Goal: Information Seeking & Learning: Compare options

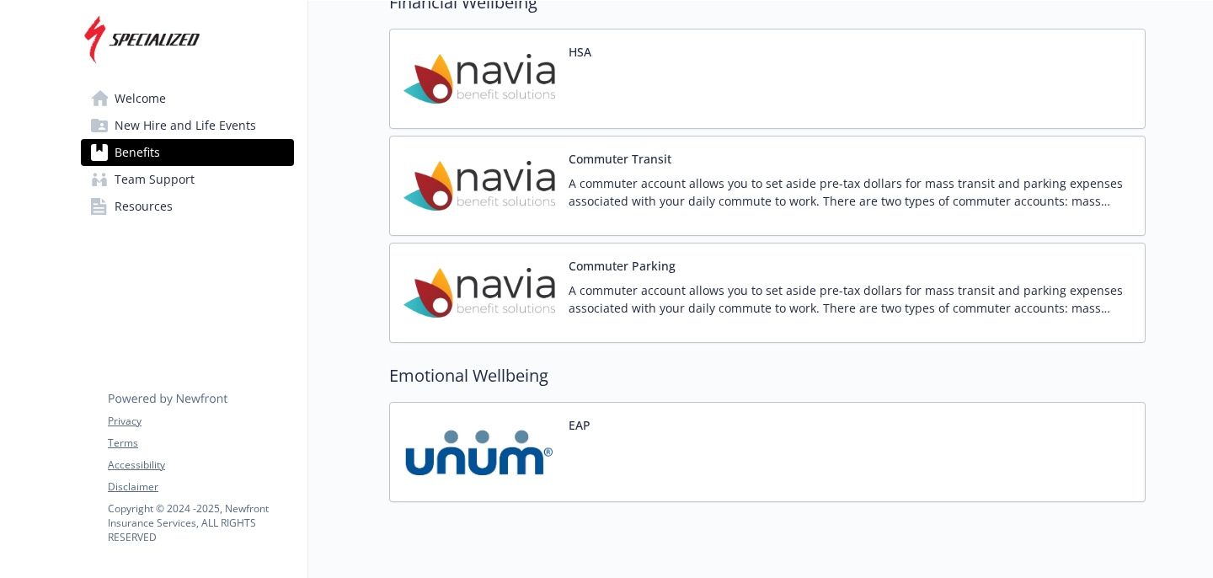
scroll to position [1909, 0]
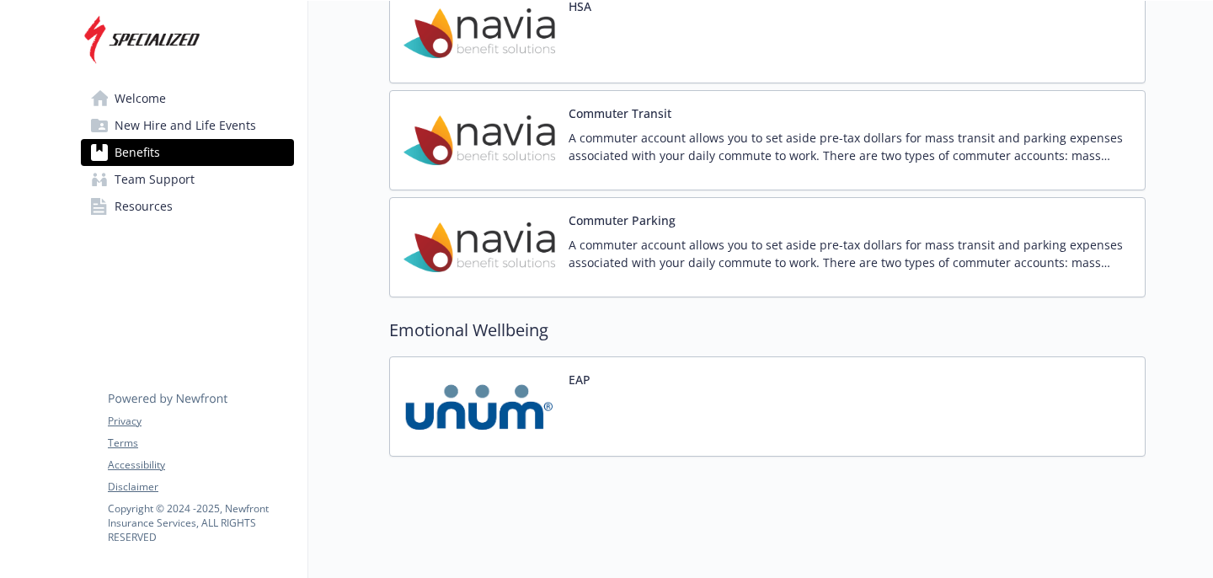
click at [518, 399] on img at bounding box center [480, 407] width 152 height 72
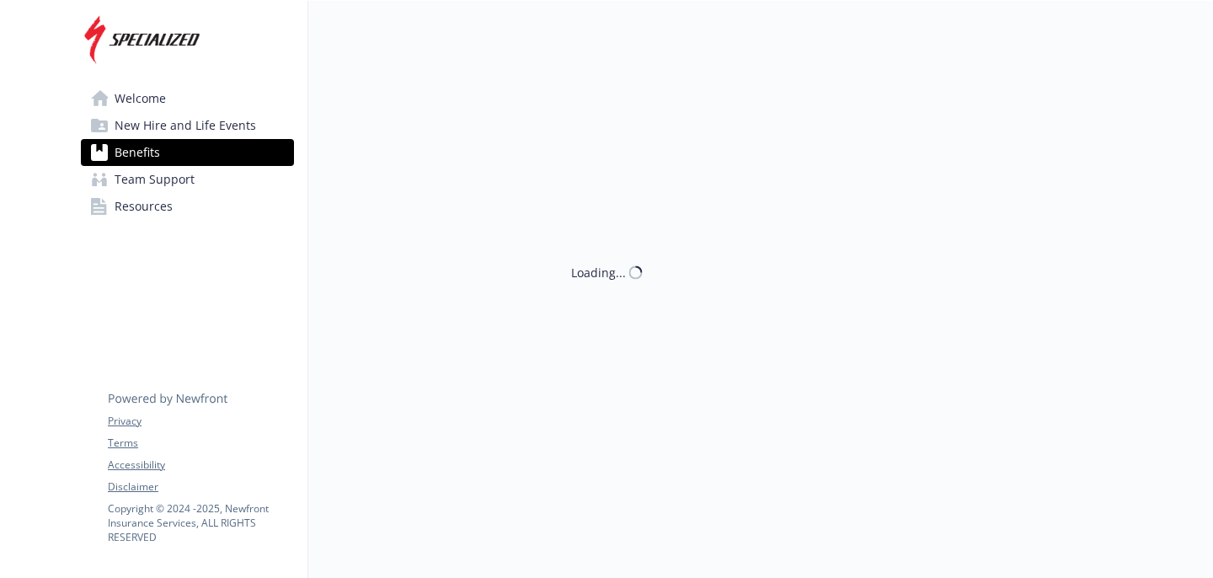
scroll to position [1909, 0]
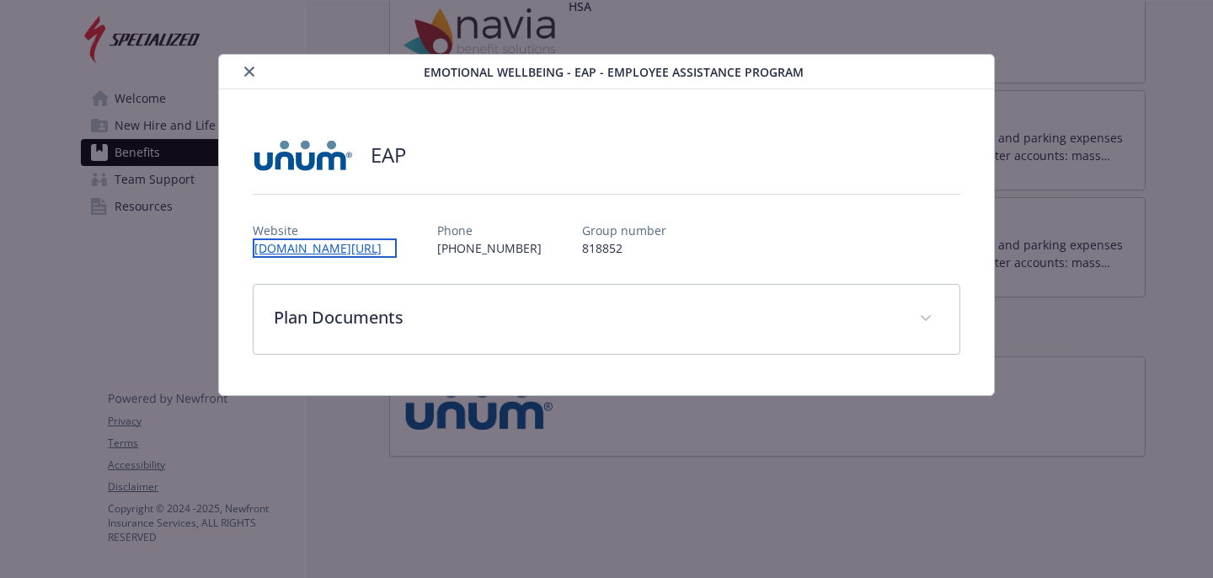
click at [312, 246] on link "[DOMAIN_NAME][URL]" at bounding box center [325, 247] width 144 height 19
click at [251, 71] on icon "close" at bounding box center [249, 72] width 10 height 10
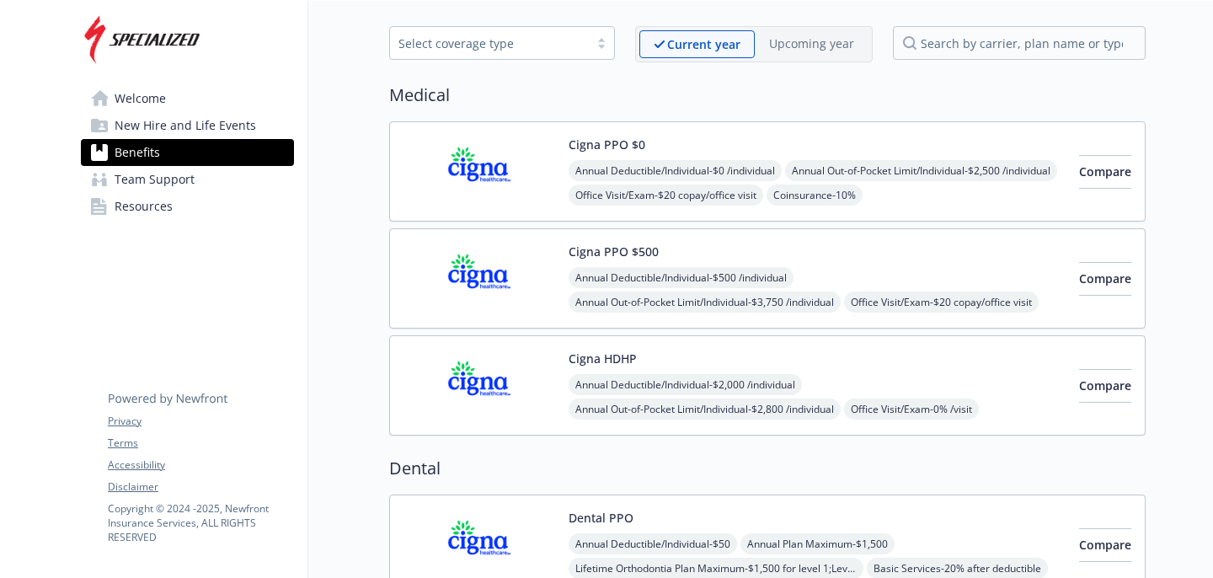
scroll to position [63, 0]
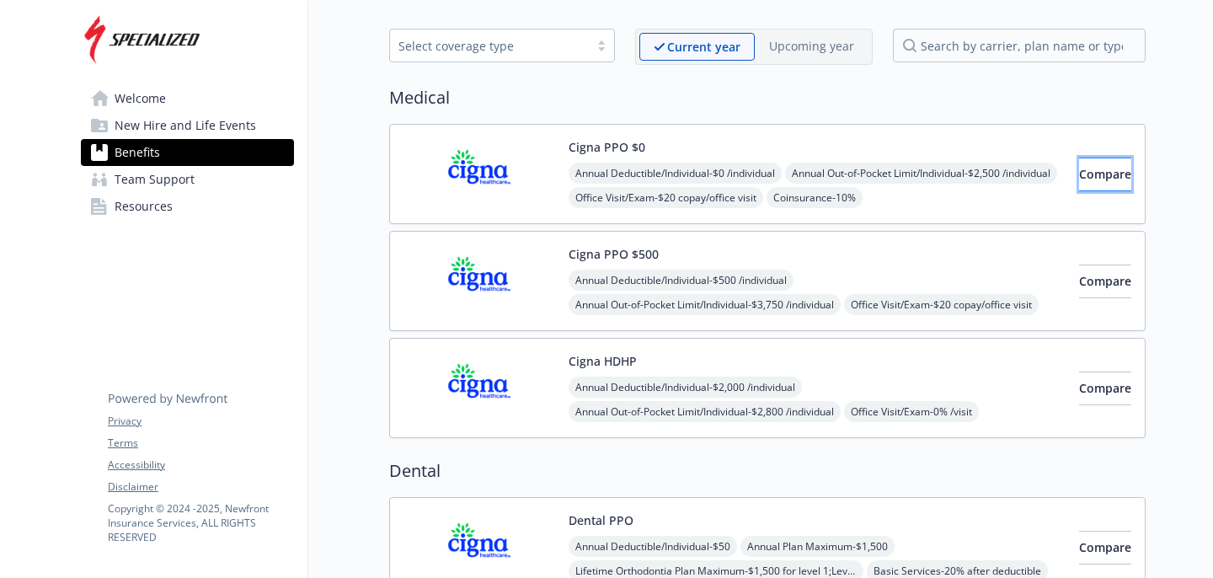
click at [1079, 168] on span "Compare" at bounding box center [1105, 174] width 52 height 16
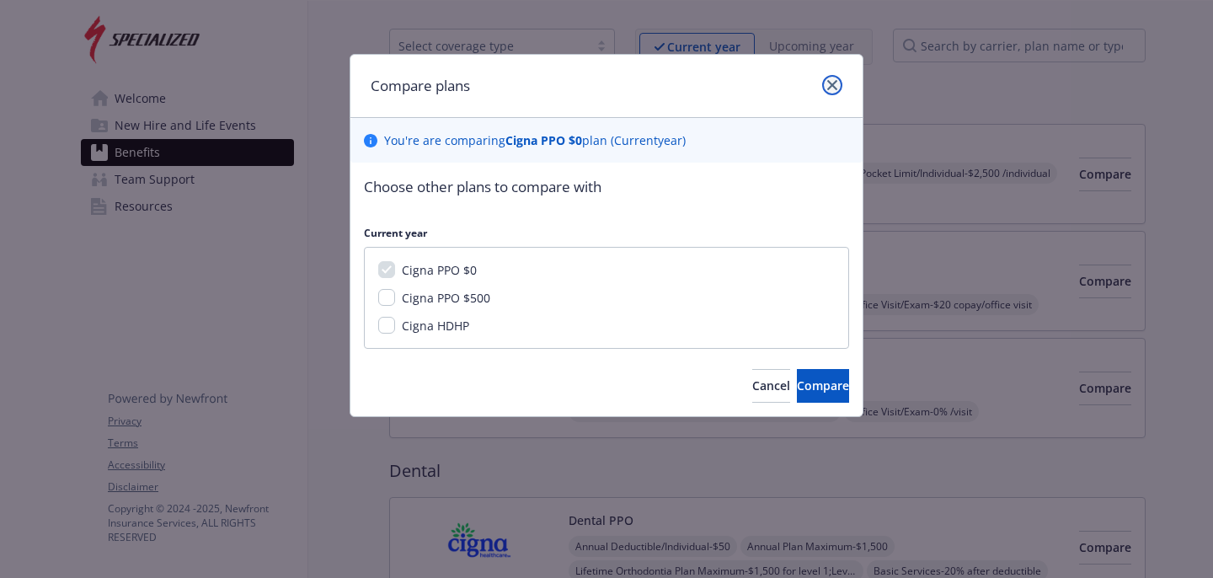
click at [832, 82] on icon "close" at bounding box center [832, 85] width 10 height 10
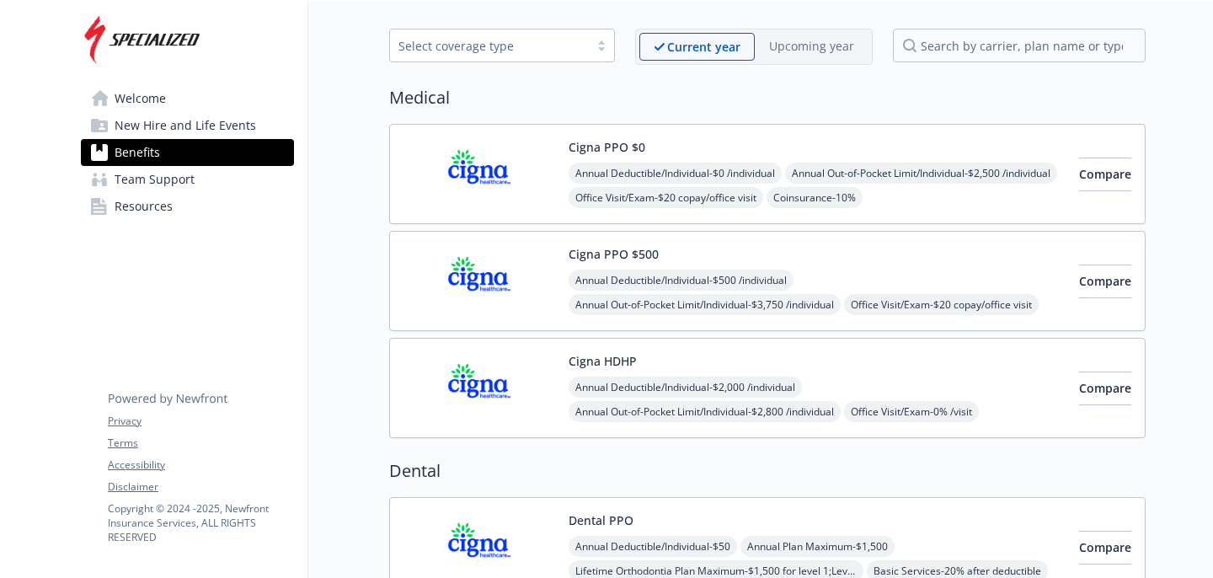
click at [480, 170] on img at bounding box center [480, 174] width 152 height 72
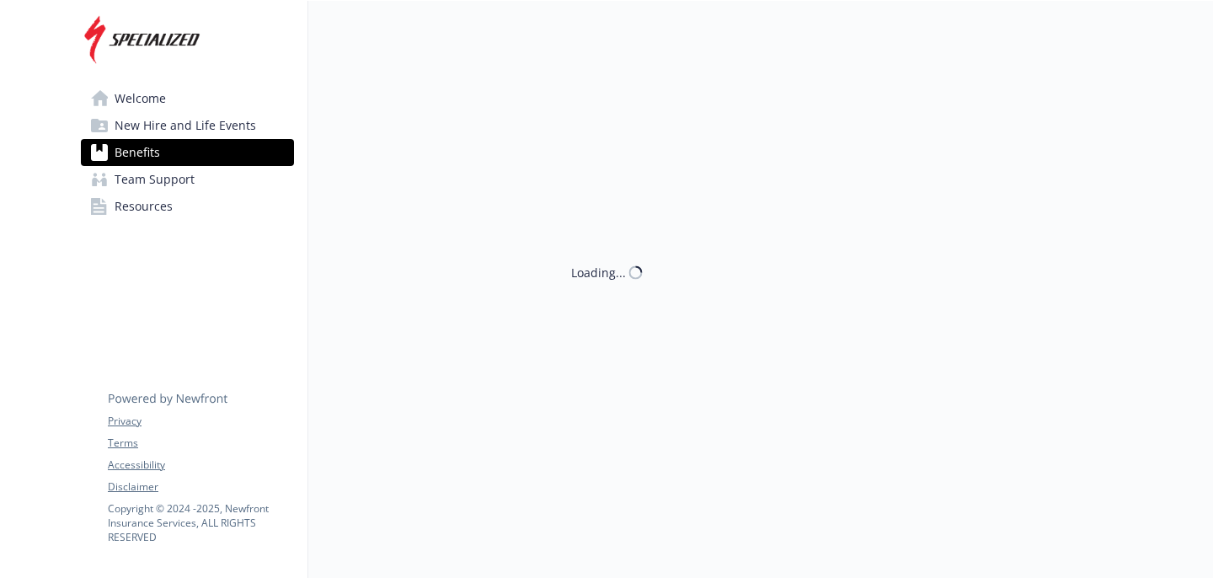
scroll to position [63, 0]
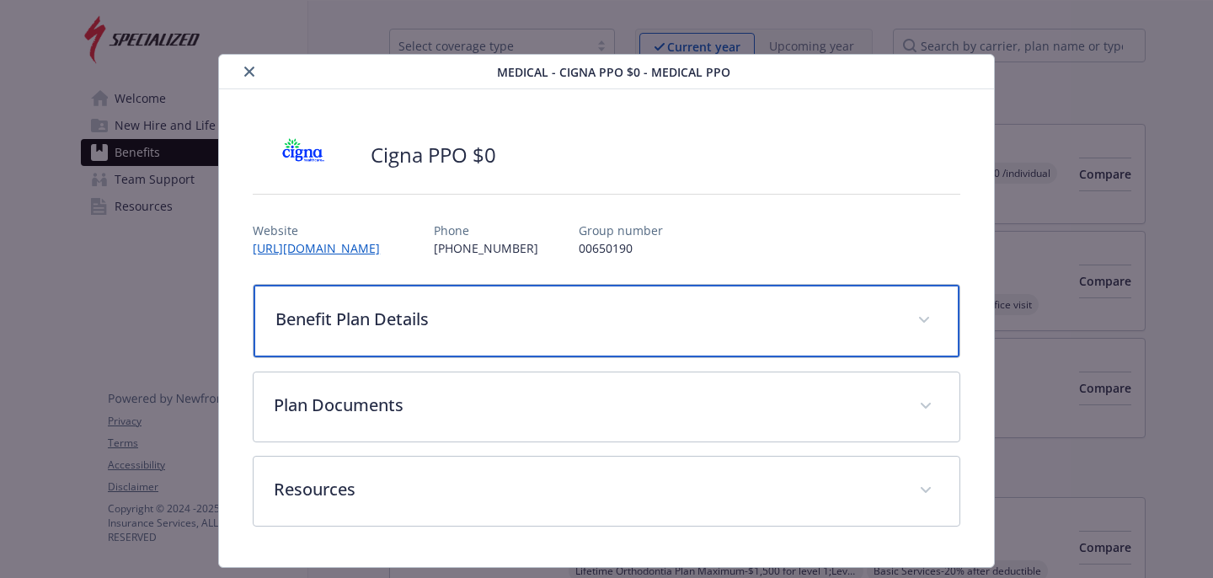
click at [928, 309] on span "details for plan Medical - Cigna PPO $0 - Medical PPO" at bounding box center [924, 320] width 27 height 27
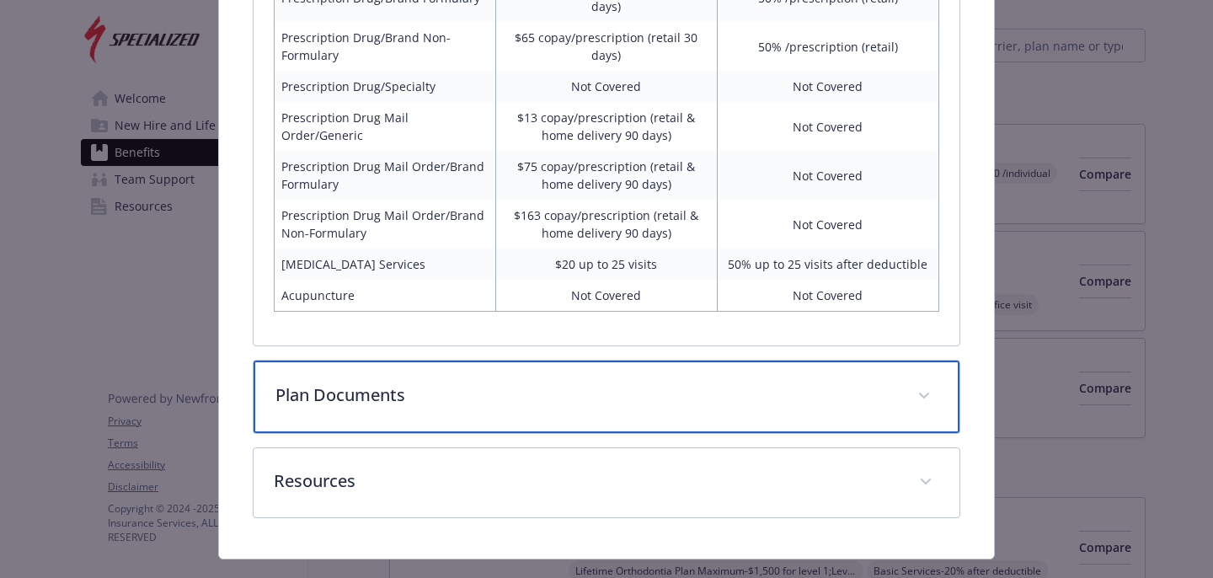
scroll to position [962, 0]
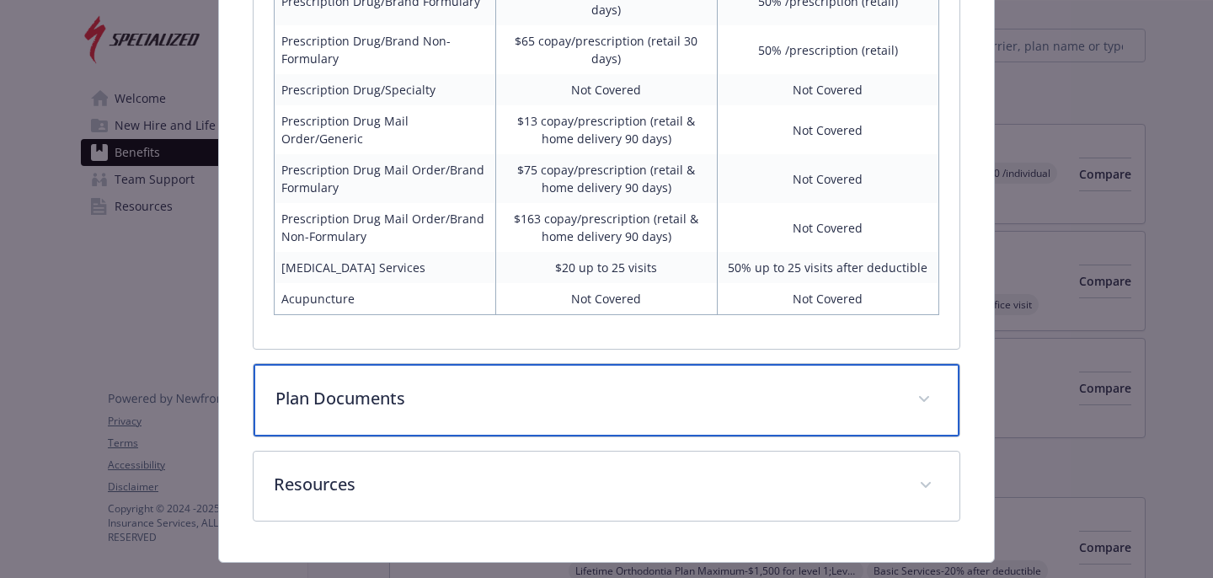
click at [383, 386] on p "Plan Documents" at bounding box center [587, 398] width 622 height 25
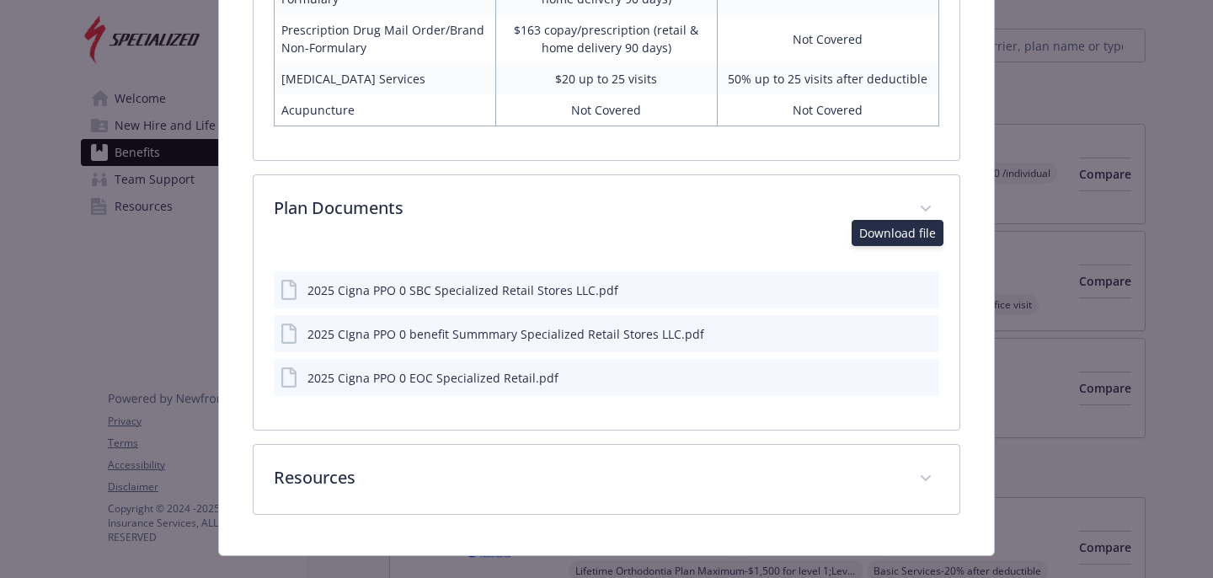
scroll to position [1148, 0]
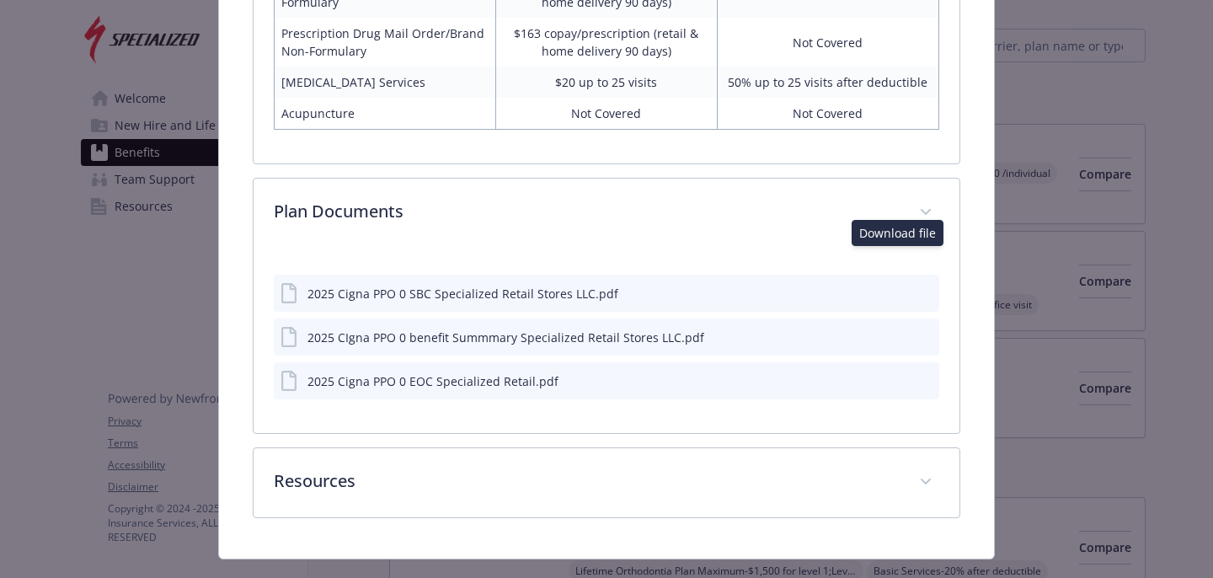
click at [896, 286] on icon "download file" at bounding box center [895, 292] width 13 height 13
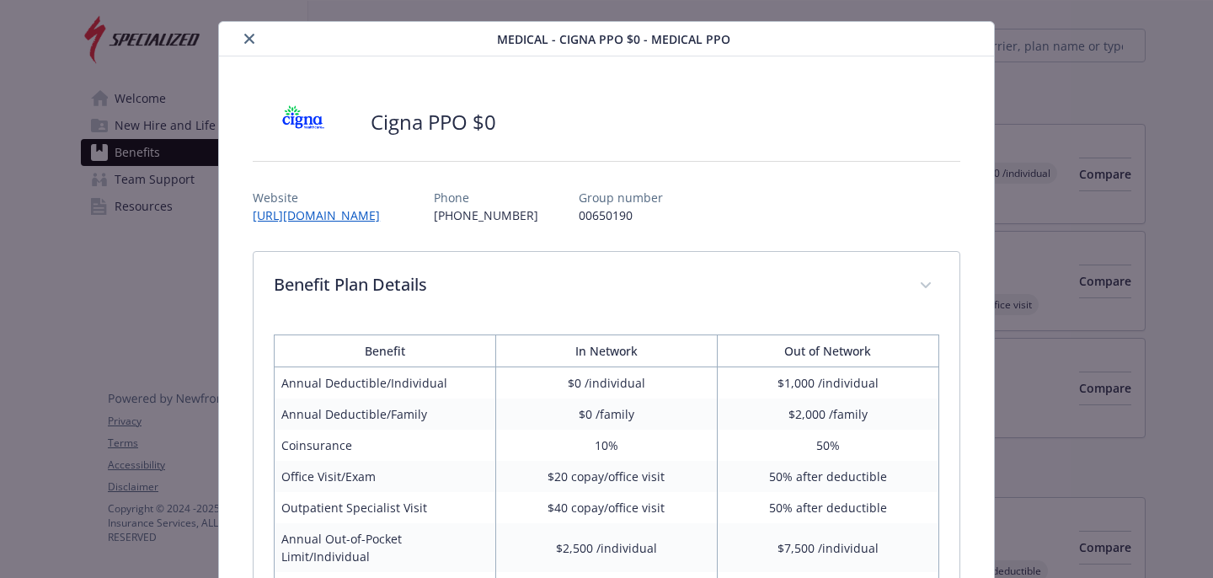
scroll to position [0, 0]
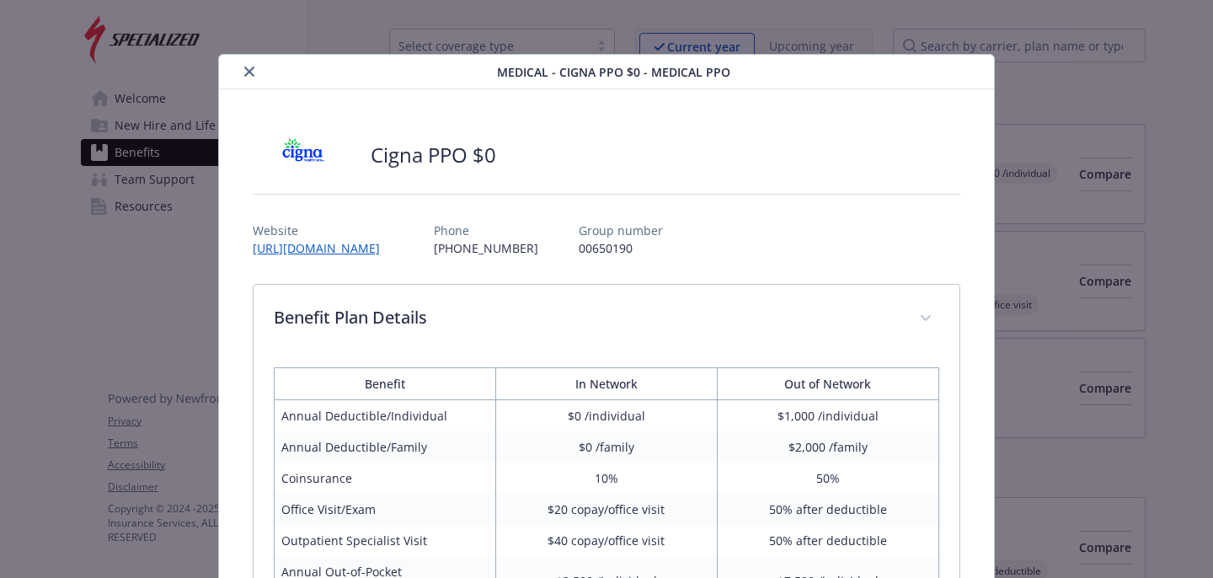
click at [245, 72] on icon "close" at bounding box center [249, 72] width 10 height 10
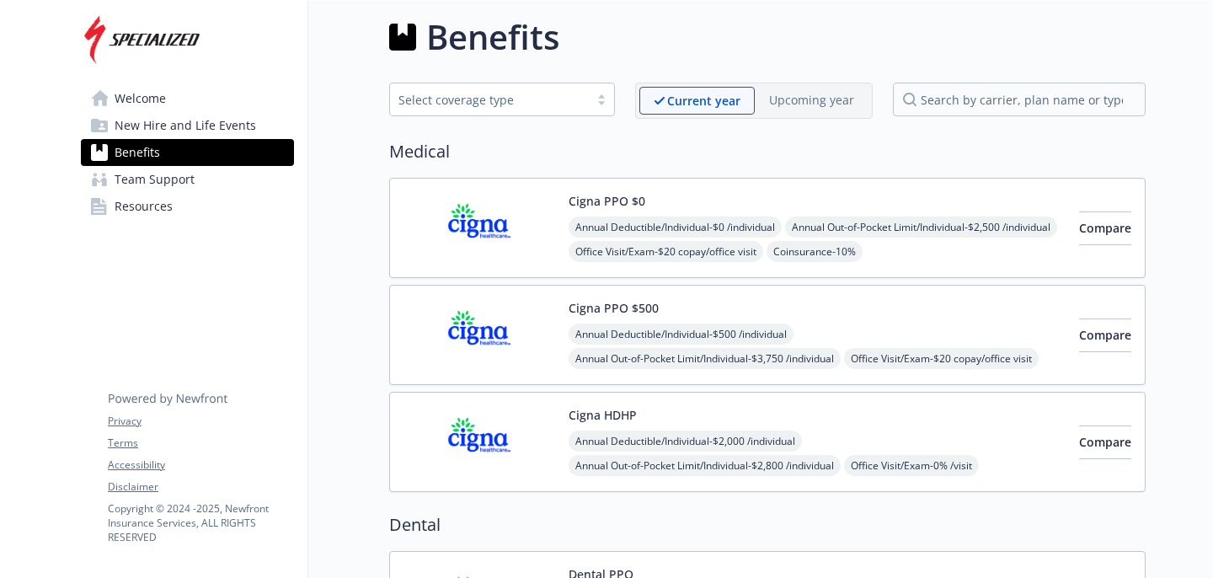
scroll to position [8, 0]
click at [946, 103] on input "search by carrier, plan name or type" at bounding box center [1019, 101] width 253 height 34
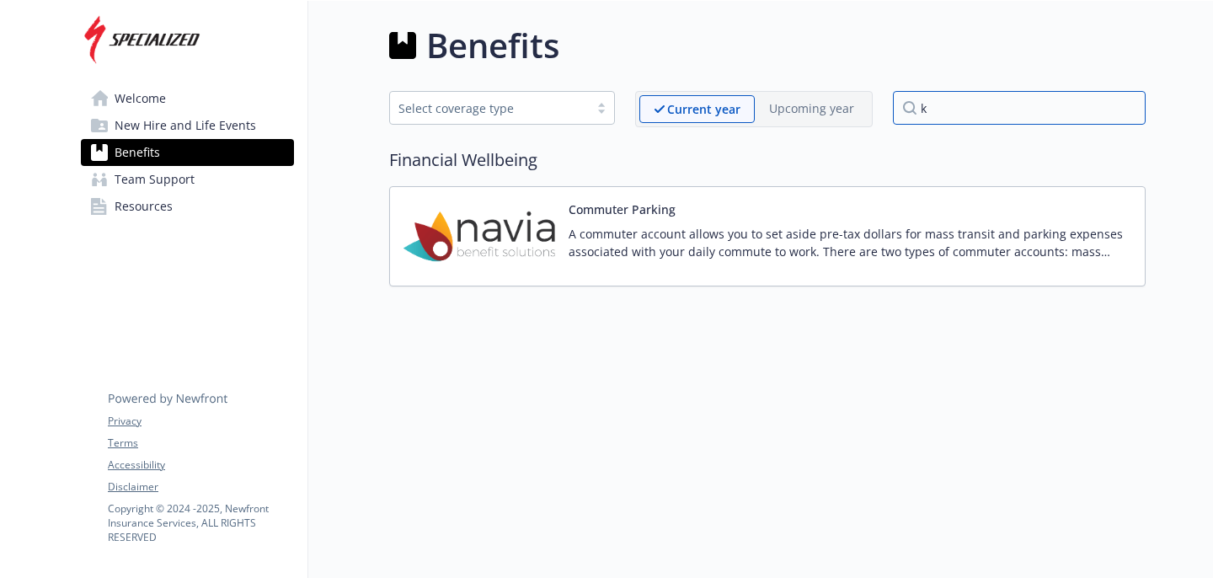
scroll to position [1, 0]
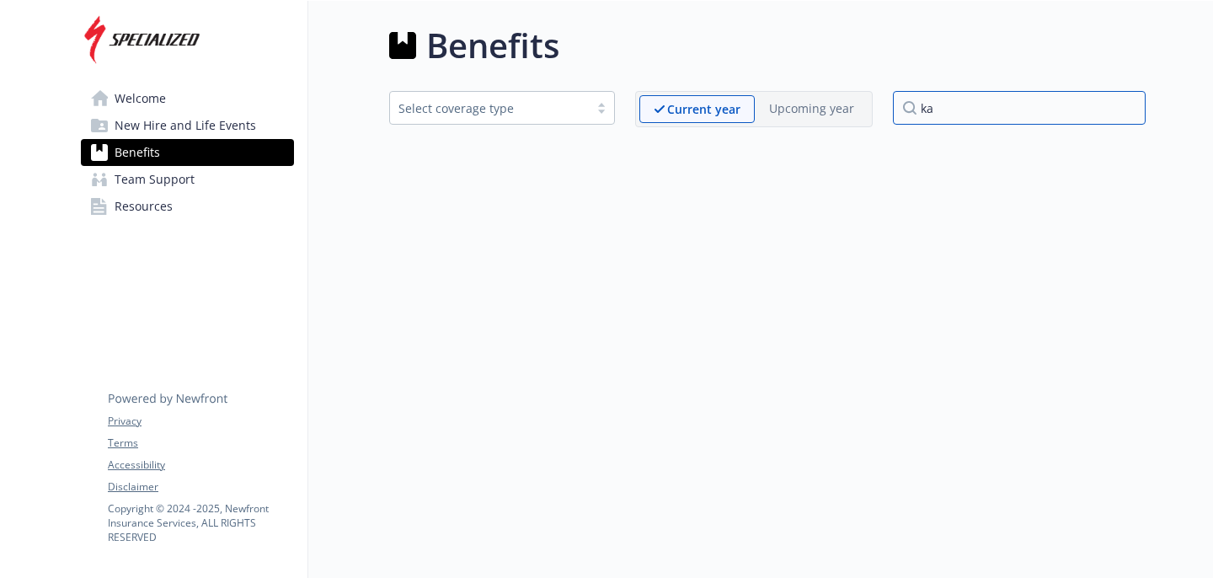
type input "kai"
click at [1128, 107] on input "kai" at bounding box center [1019, 108] width 253 height 34
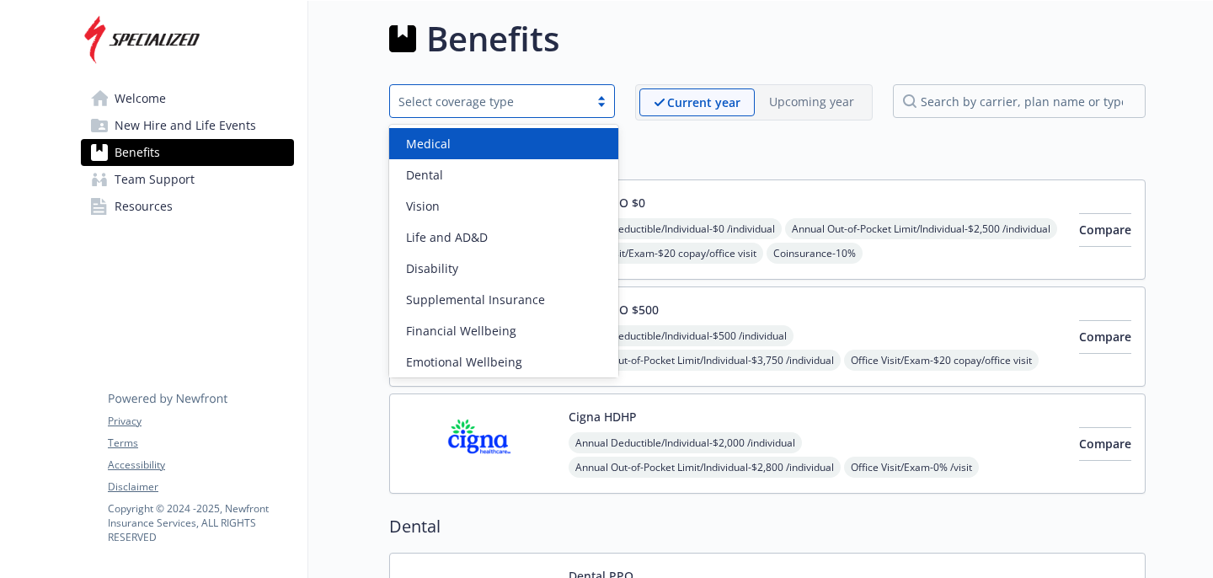
click at [608, 97] on div at bounding box center [601, 100] width 25 height 13
click at [469, 142] on div "Medical" at bounding box center [503, 144] width 209 height 18
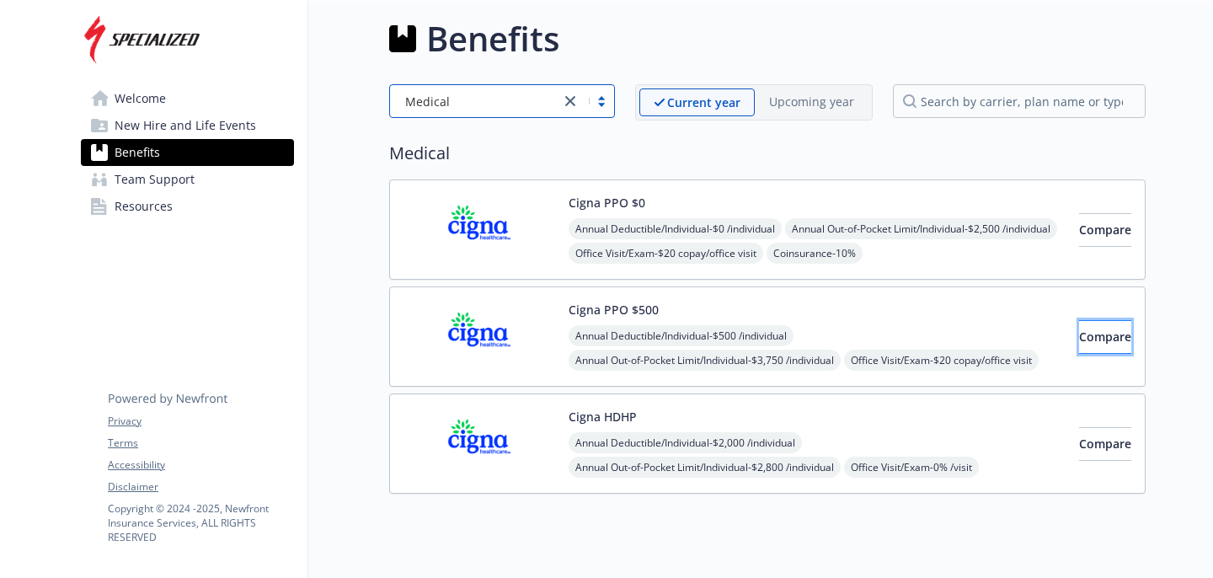
click at [1081, 334] on span "Compare" at bounding box center [1105, 337] width 52 height 16
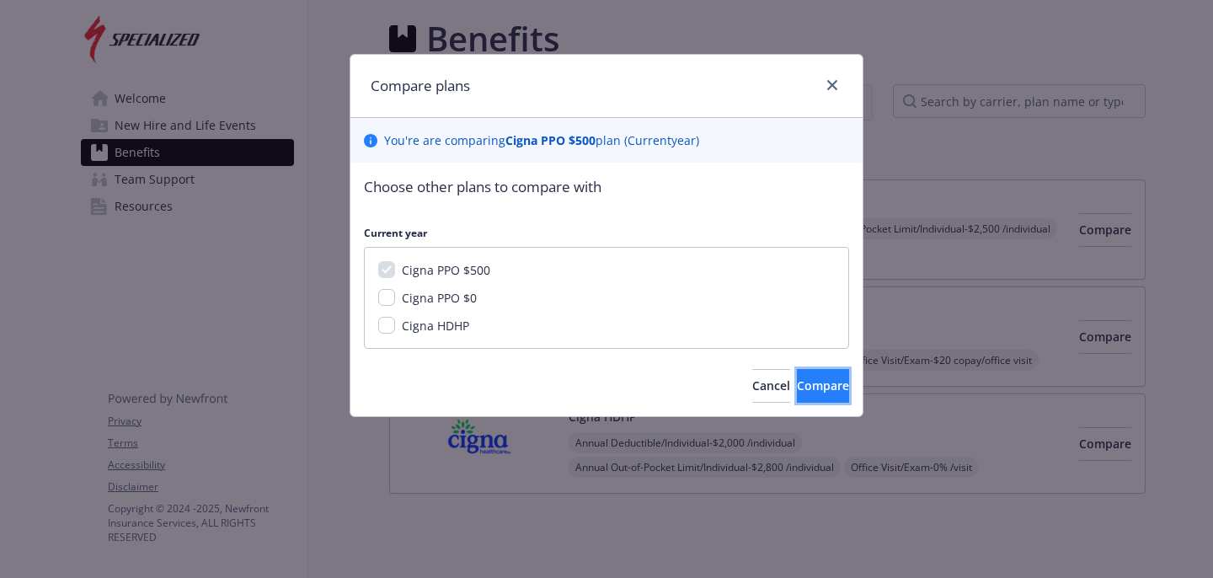
click at [797, 383] on span "Compare" at bounding box center [823, 386] width 52 height 16
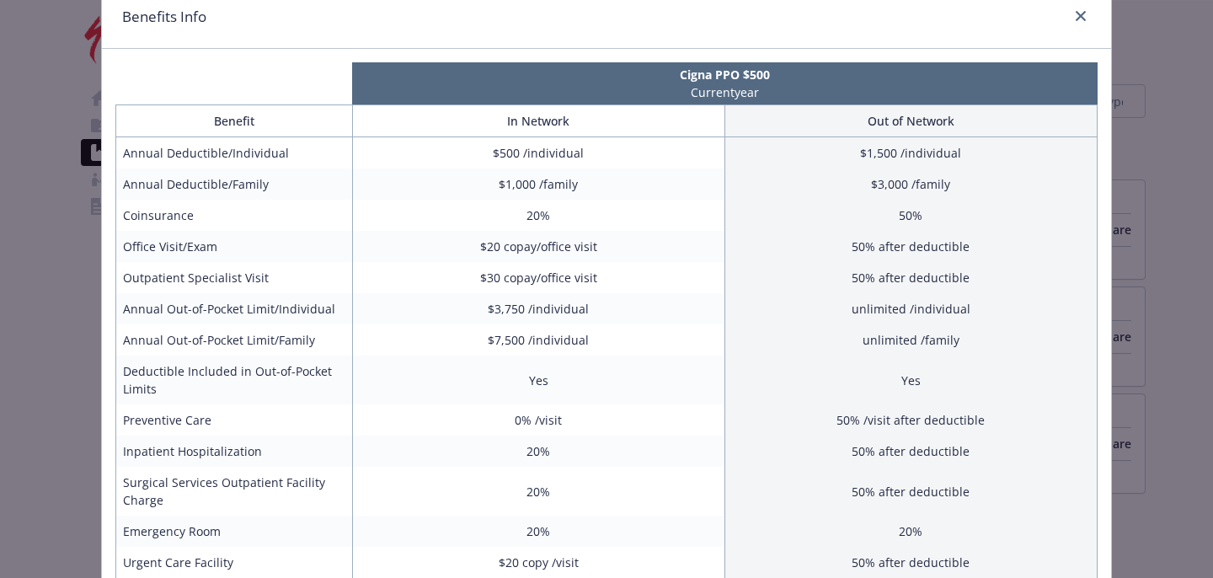
scroll to position [0, 0]
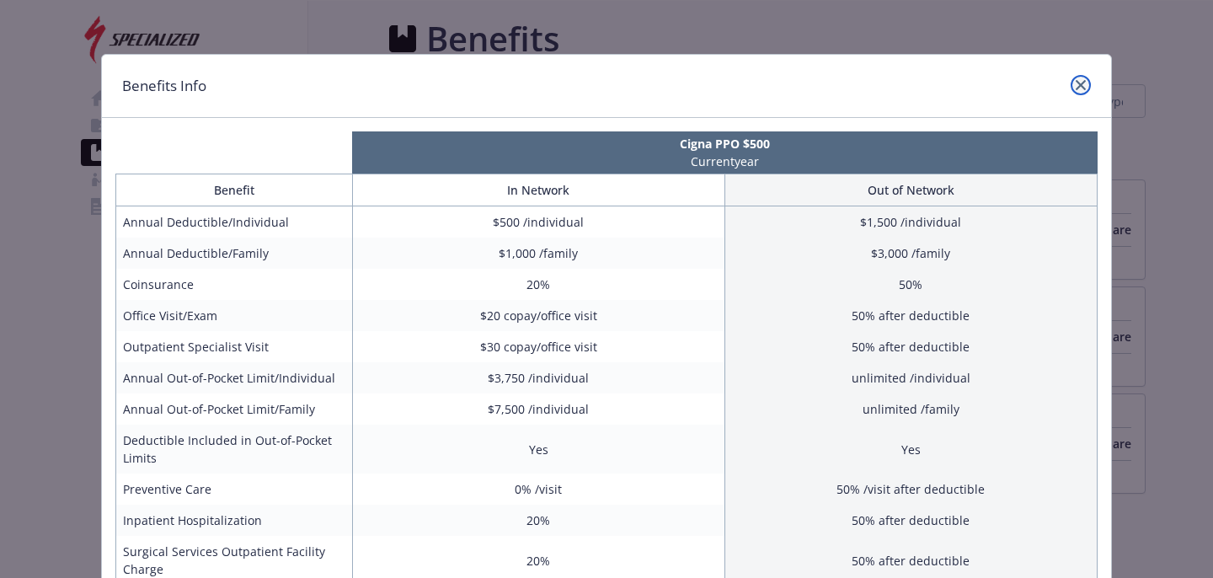
click at [1078, 83] on icon "close" at bounding box center [1081, 85] width 10 height 10
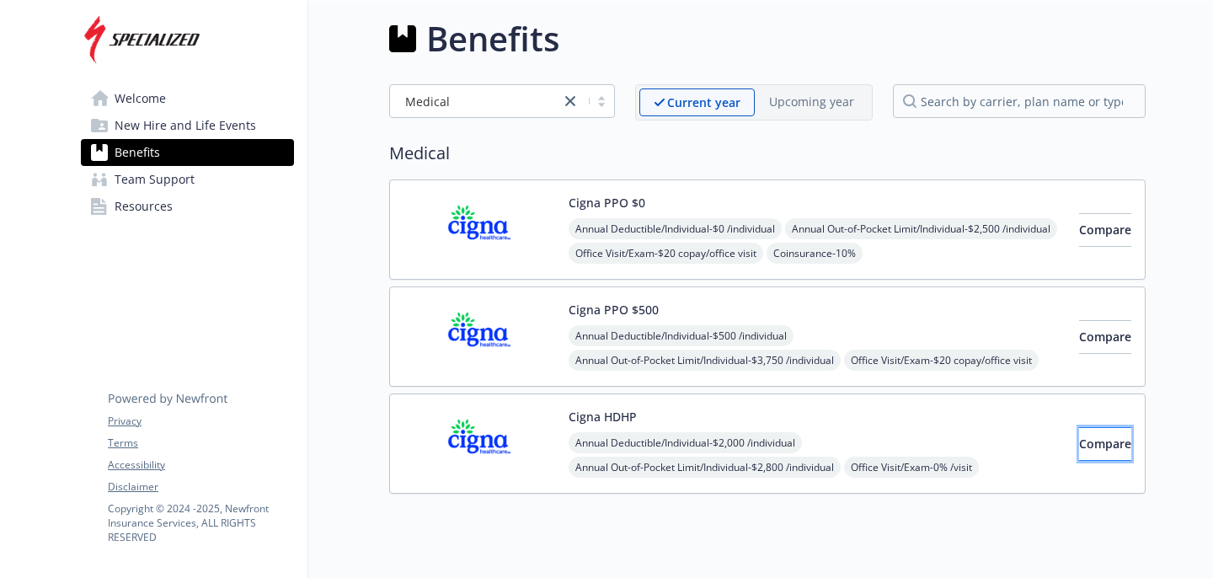
click at [1079, 437] on span "Compare" at bounding box center [1105, 444] width 52 height 16
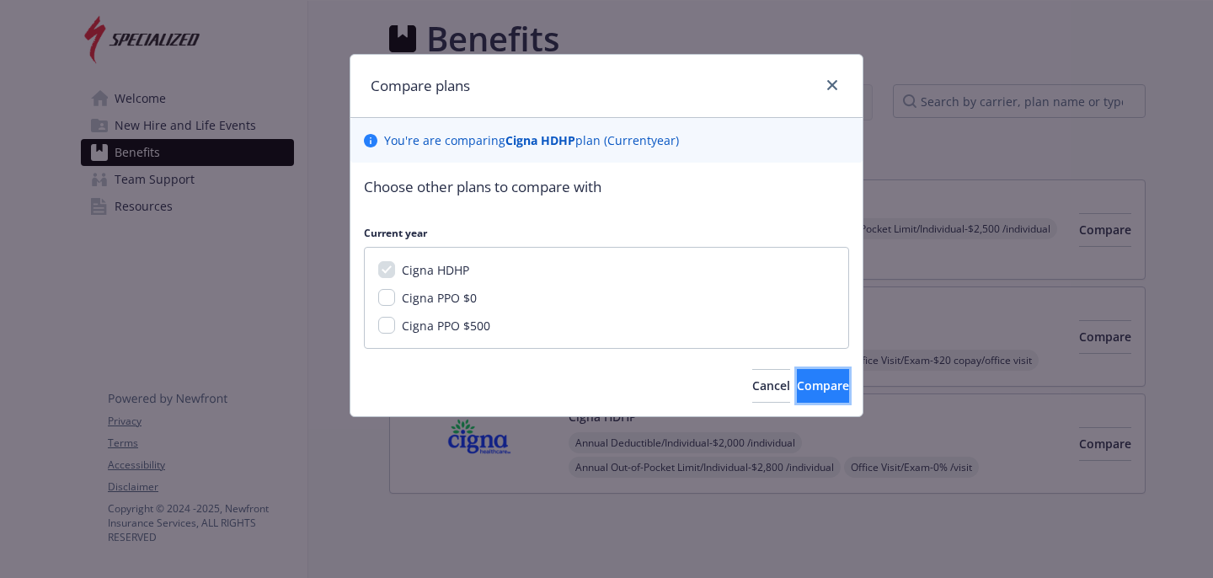
click at [797, 373] on button "Compare" at bounding box center [823, 386] width 52 height 34
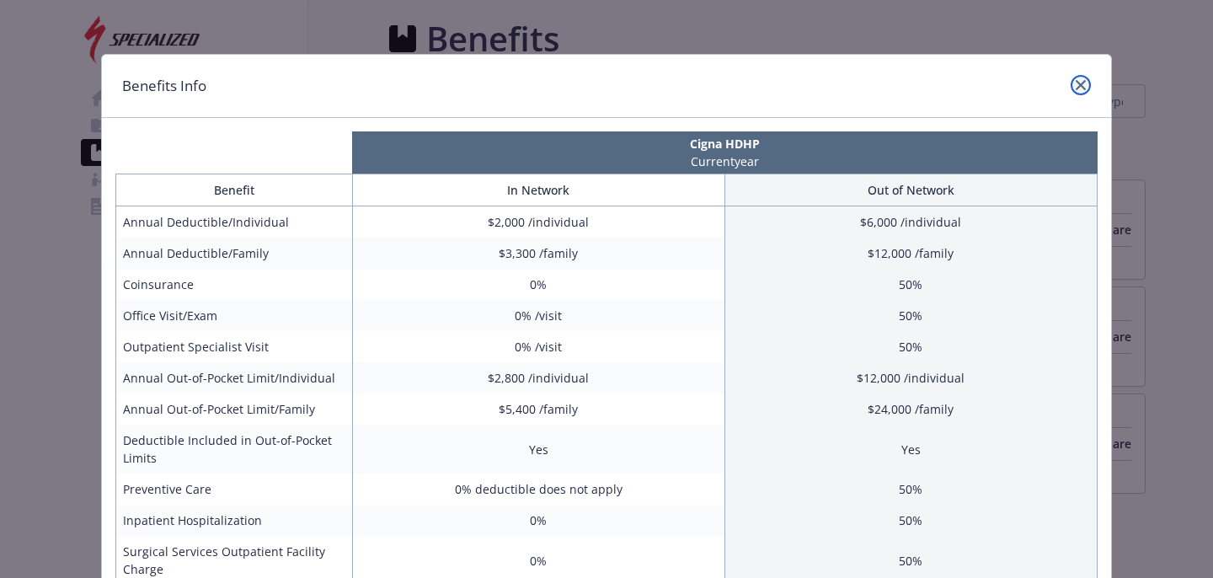
click at [1082, 83] on icon "close" at bounding box center [1081, 85] width 10 height 10
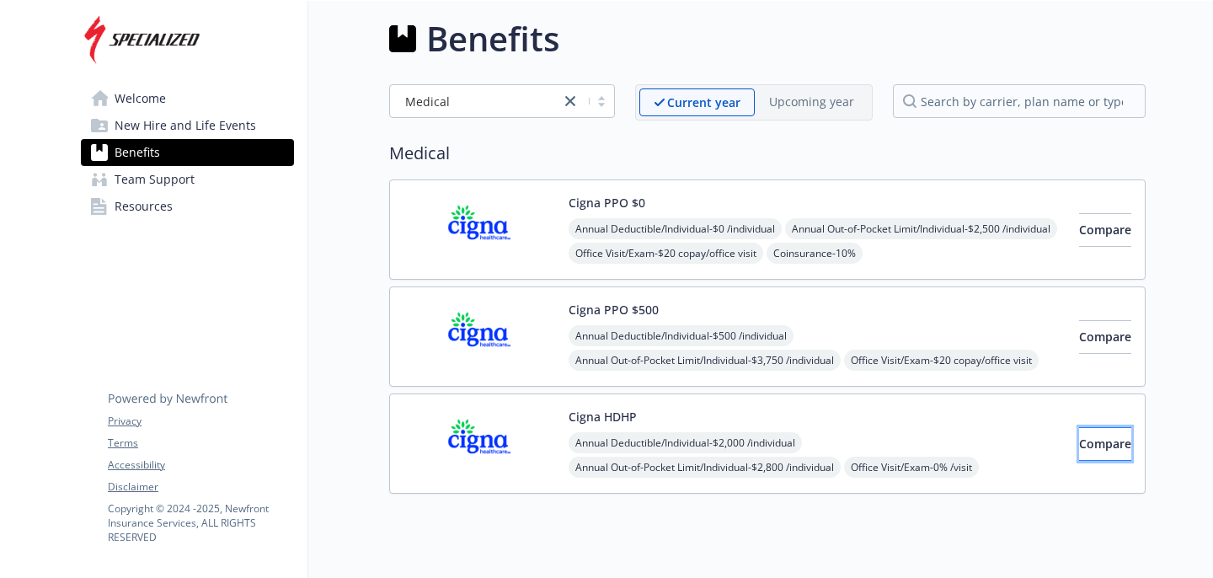
click at [1079, 438] on span "Compare" at bounding box center [1105, 444] width 52 height 16
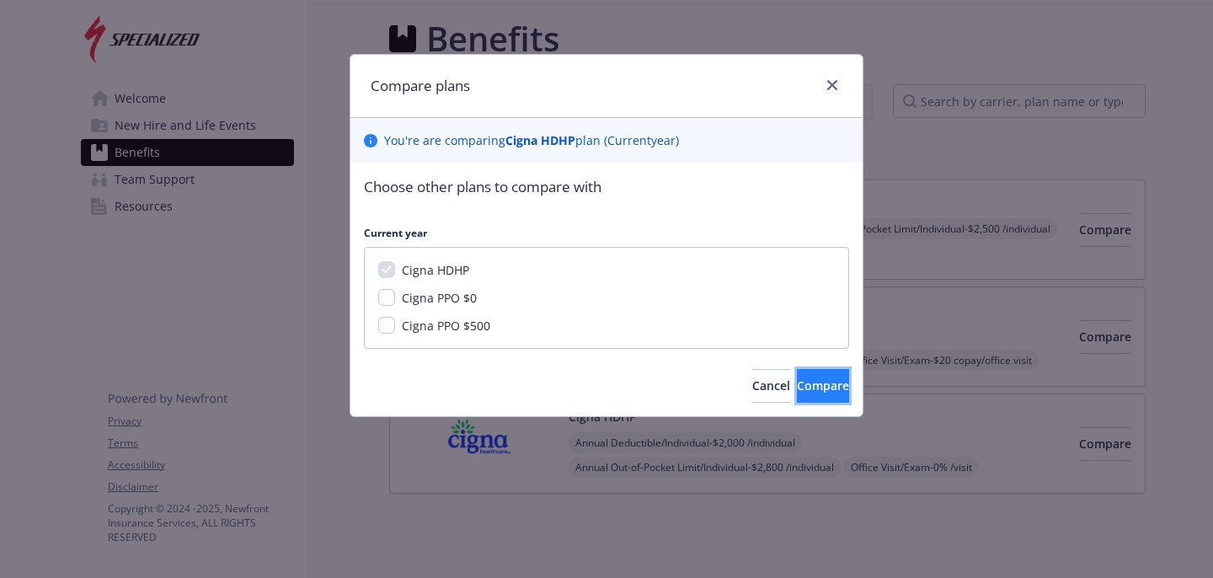
click at [808, 378] on span "Compare" at bounding box center [823, 386] width 52 height 16
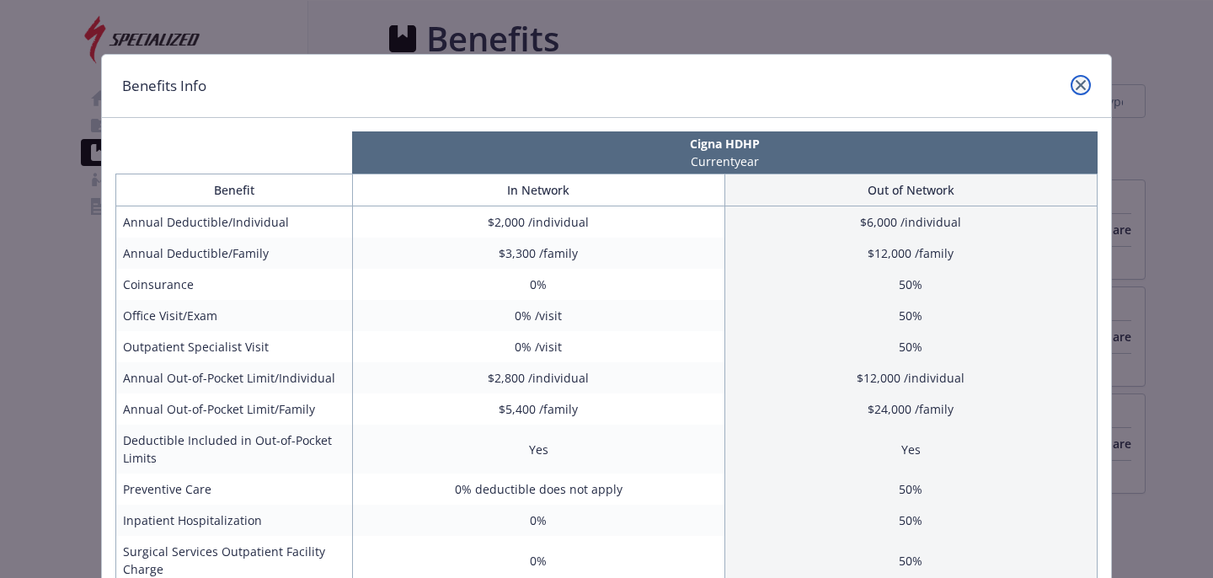
click at [1080, 83] on icon "close" at bounding box center [1081, 85] width 10 height 10
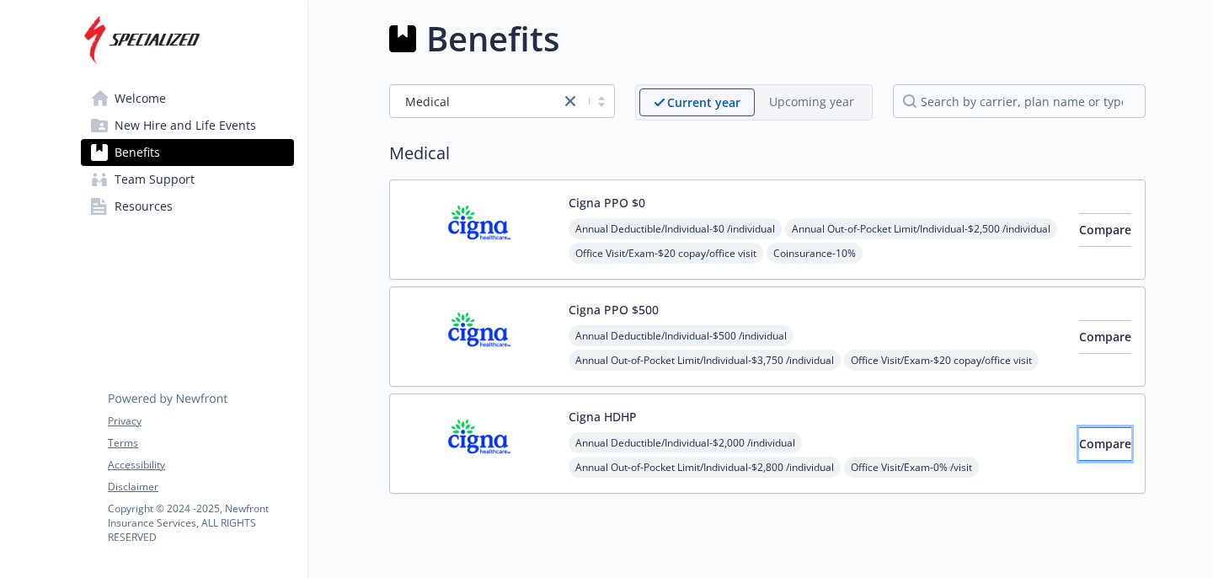
click at [1082, 437] on span "Compare" at bounding box center [1105, 444] width 52 height 16
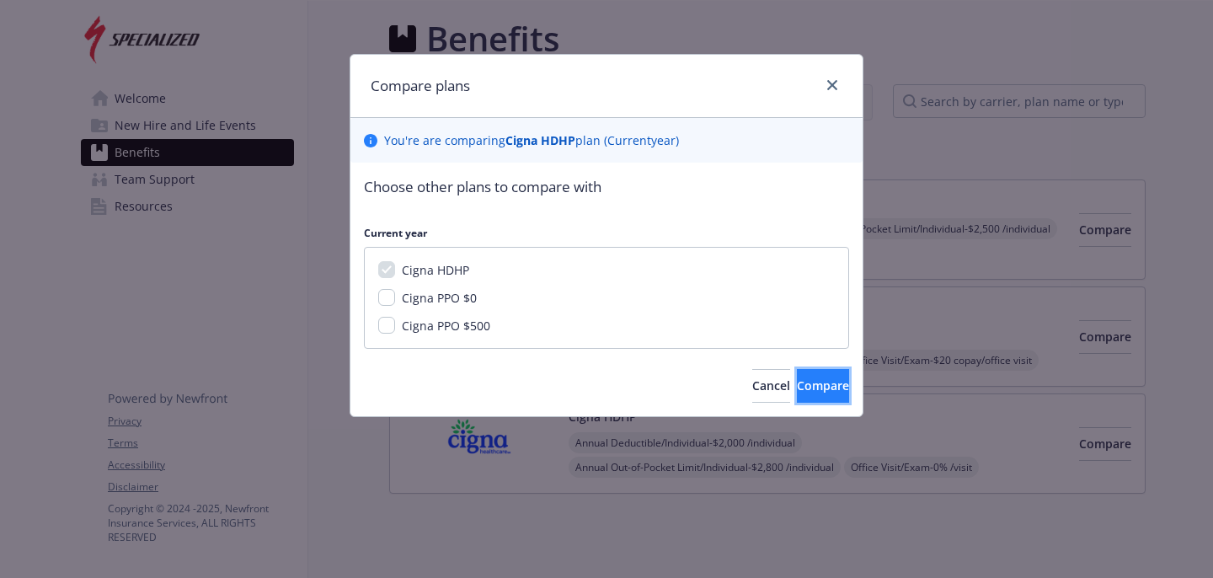
click at [802, 383] on span "Compare" at bounding box center [823, 386] width 52 height 16
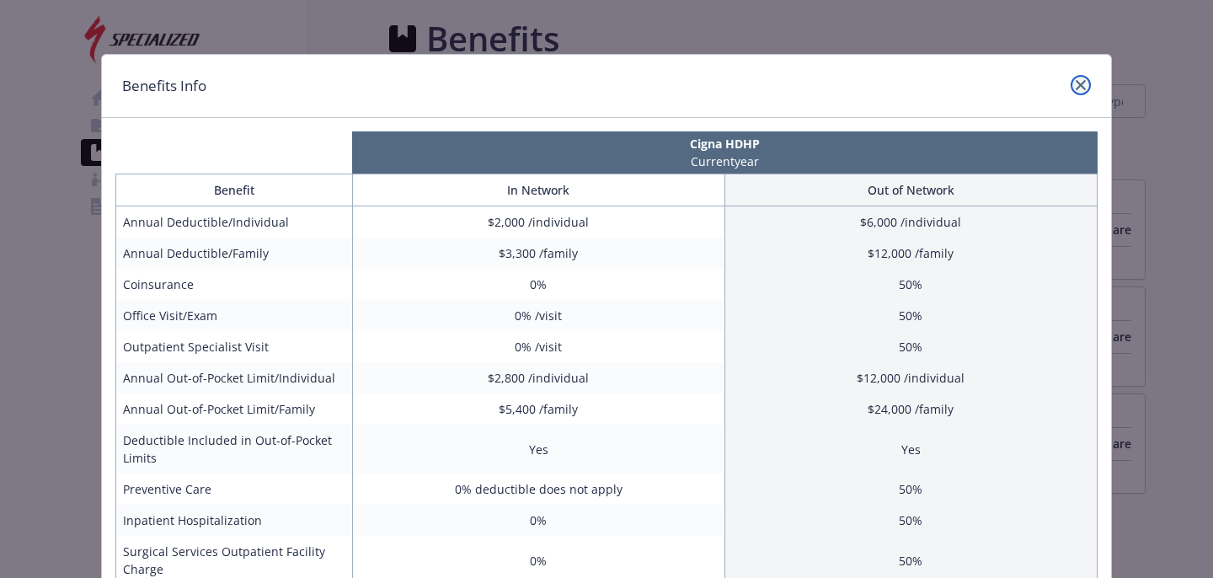
click at [1080, 83] on icon "close" at bounding box center [1081, 85] width 10 height 10
